Goal: Obtain resource: Obtain resource

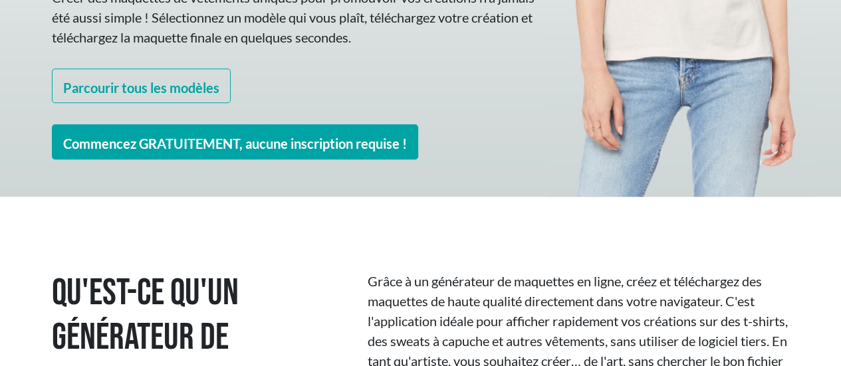
scroll to position [466, 0]
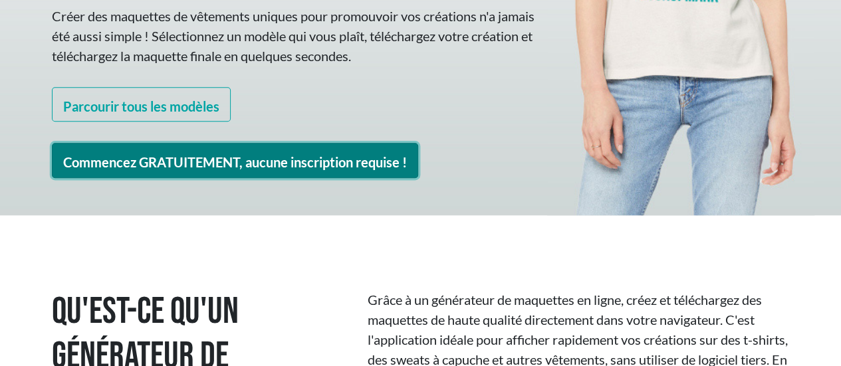
click at [261, 152] on font "Commencez GRATUITEMENT, aucune inscription requise !" at bounding box center [235, 160] width 344 height 16
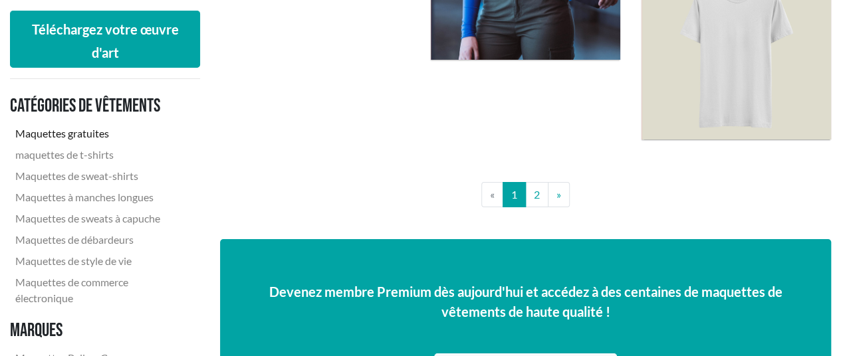
scroll to position [2394, 0]
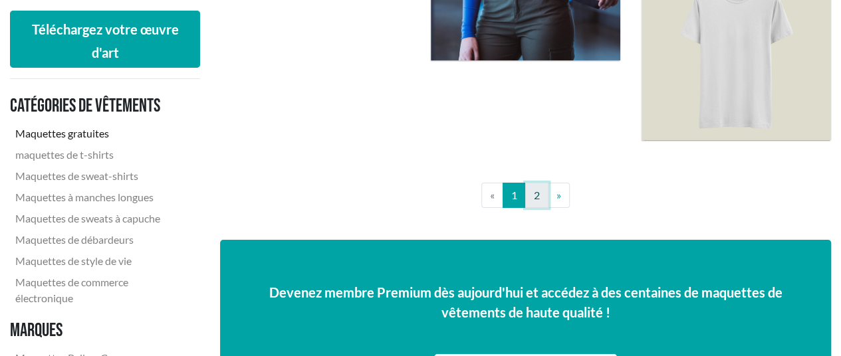
click at [533, 186] on link "2" at bounding box center [536, 195] width 23 height 25
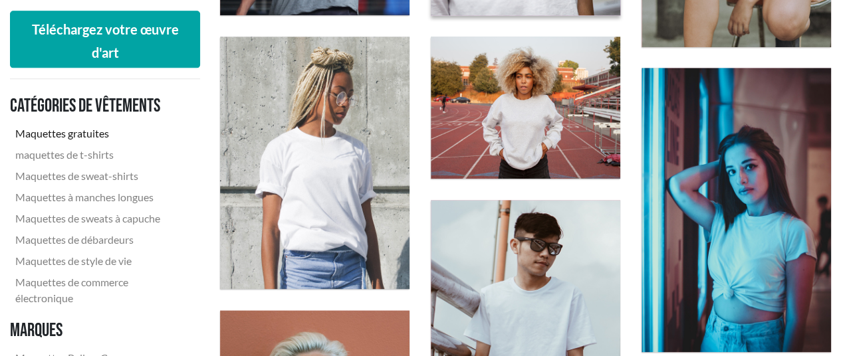
scroll to position [732, 0]
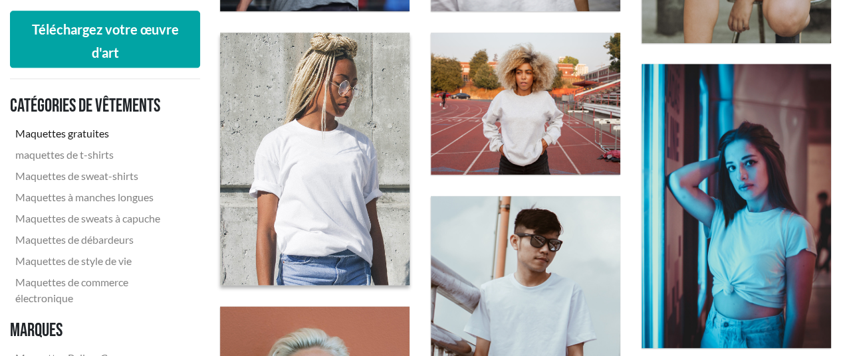
click at [292, 140] on img at bounding box center [315, 159] width 208 height 278
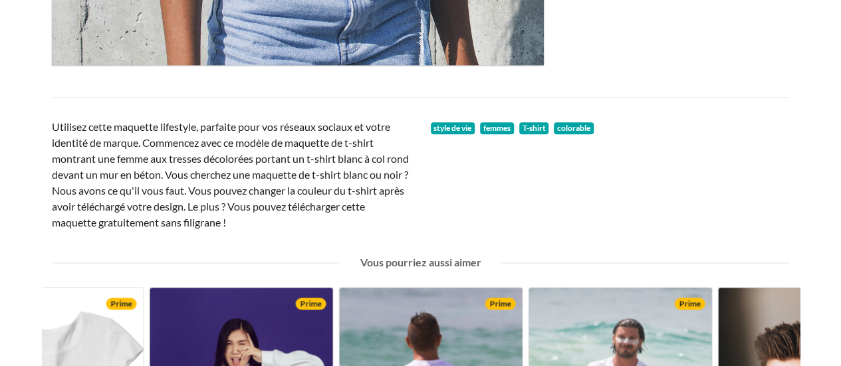
scroll to position [865, 0]
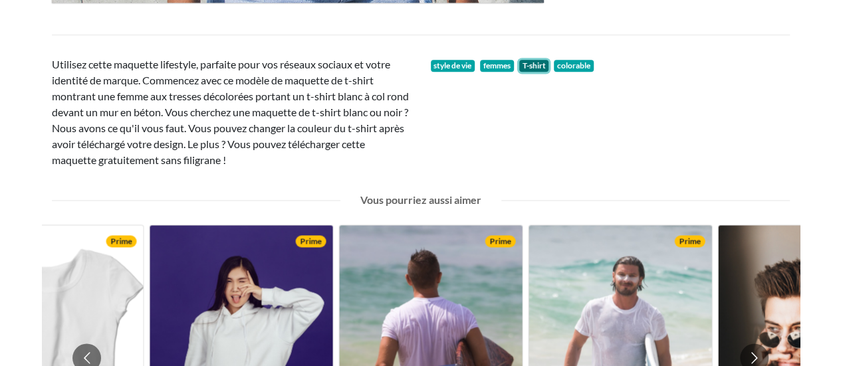
click at [526, 65] on font "T-shirt" at bounding box center [533, 66] width 23 height 10
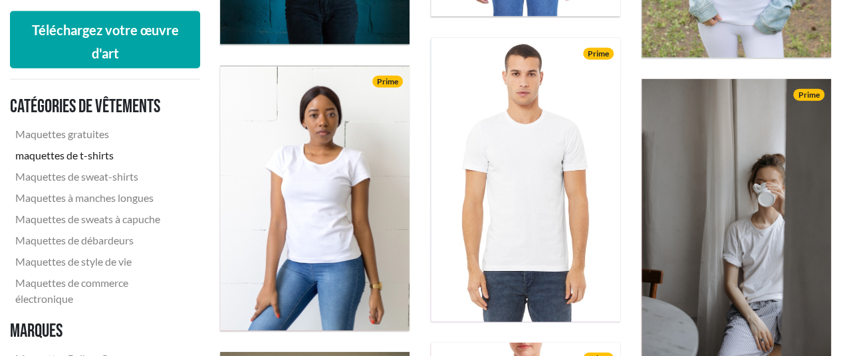
scroll to position [1596, 0]
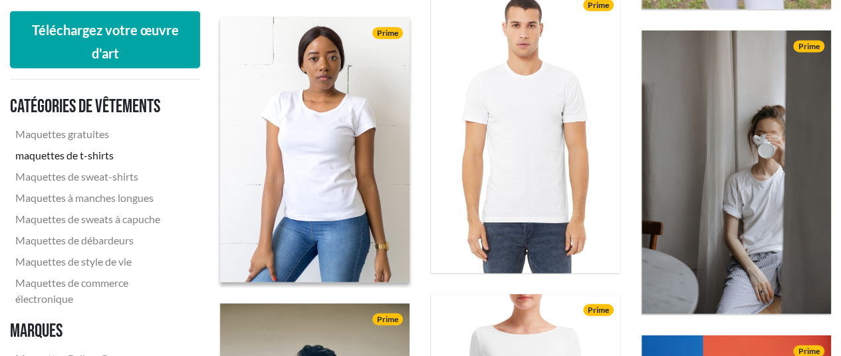
click at [287, 119] on img at bounding box center [315, 150] width 208 height 292
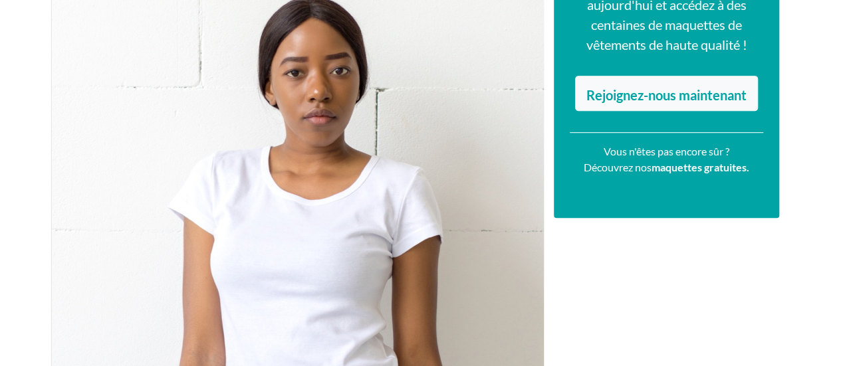
scroll to position [266, 0]
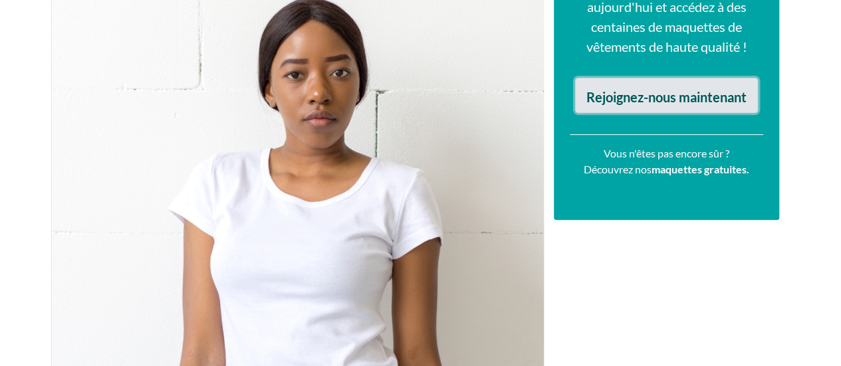
click at [620, 95] on font "Rejoignez-nous maintenant" at bounding box center [667, 97] width 160 height 16
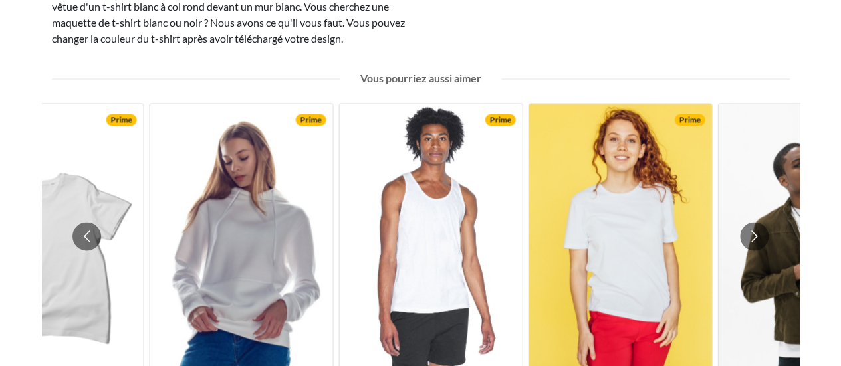
scroll to position [1000, 0]
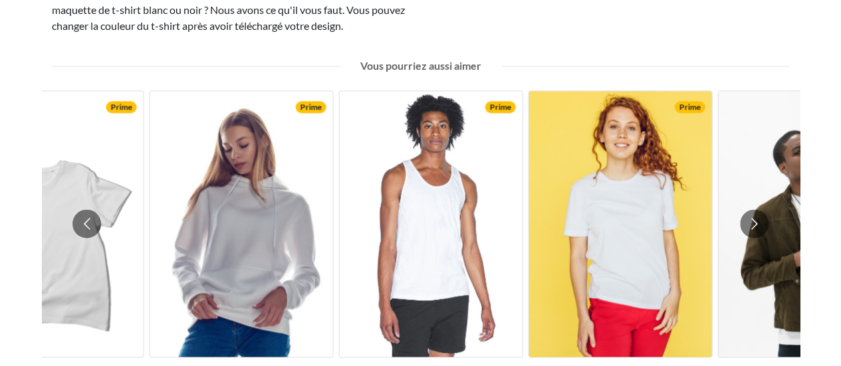
click at [101, 181] on img at bounding box center [51, 224] width 183 height 266
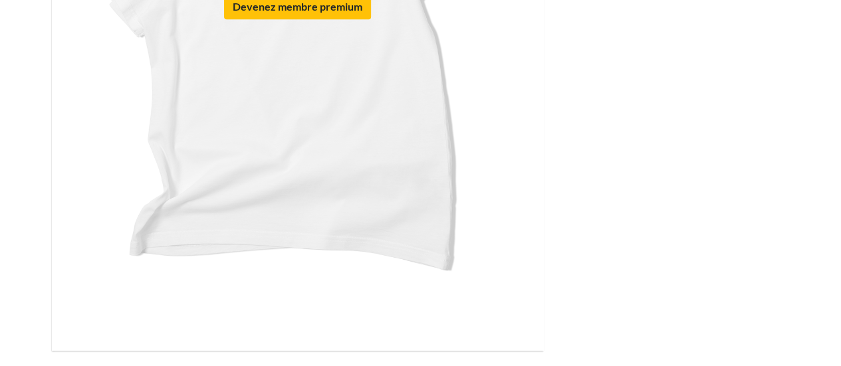
scroll to position [599, 0]
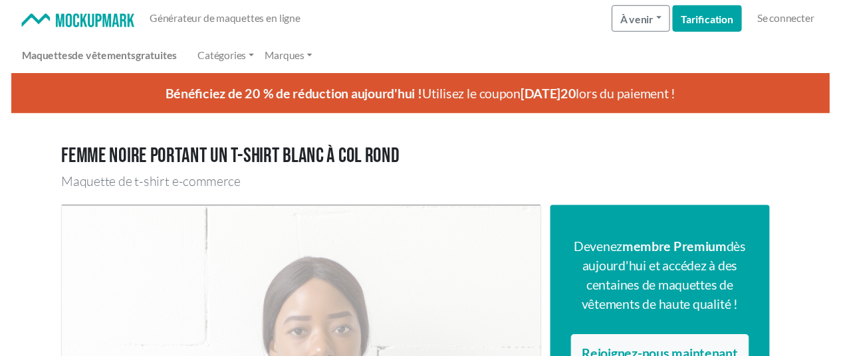
scroll to position [3, 0]
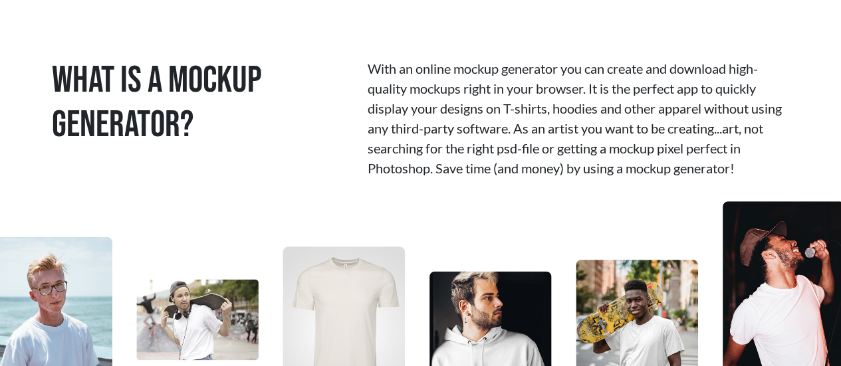
scroll to position [638, 0]
